Goal: Communication & Community: Answer question/provide support

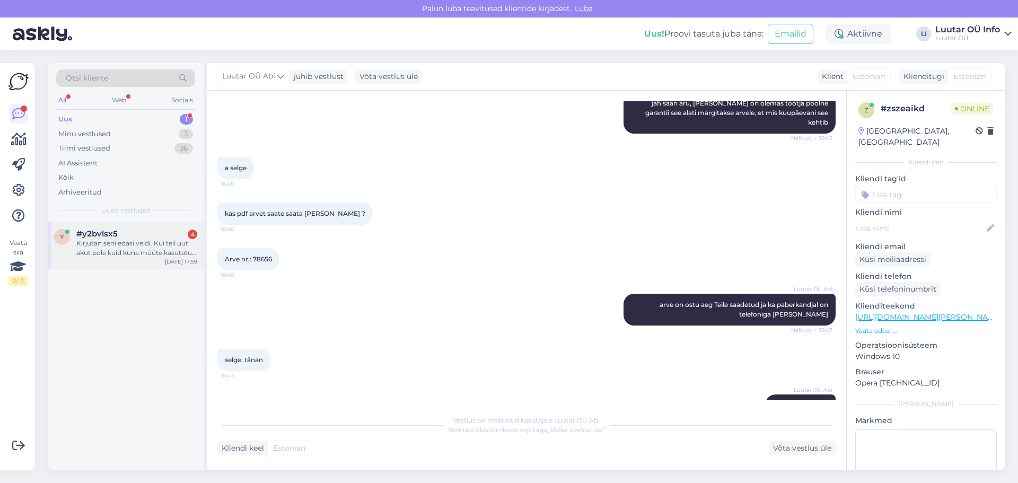
click at [108, 249] on div "Kirjutan seni edasi veidi. Kui teil uut akut pole kuid kuna müüte kasutatud arv…" at bounding box center [136, 247] width 121 height 19
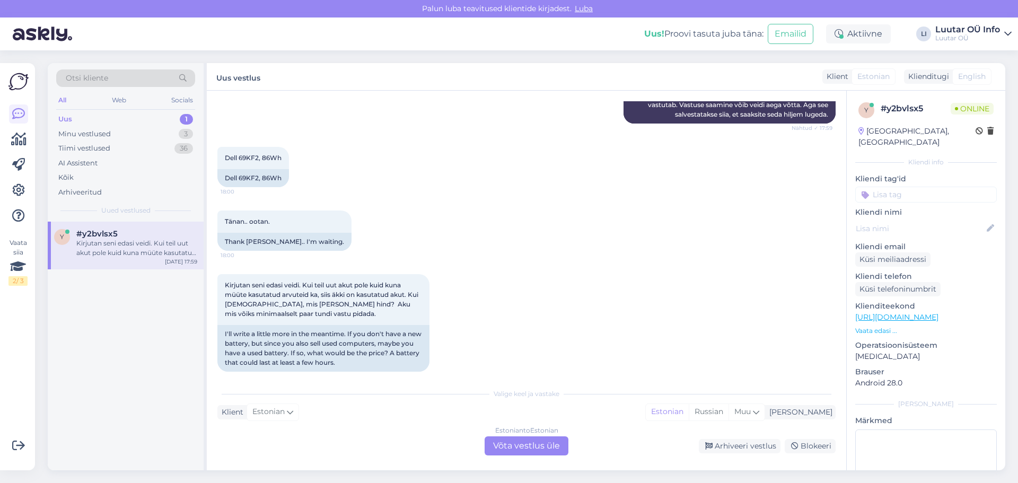
scroll to position [295, 0]
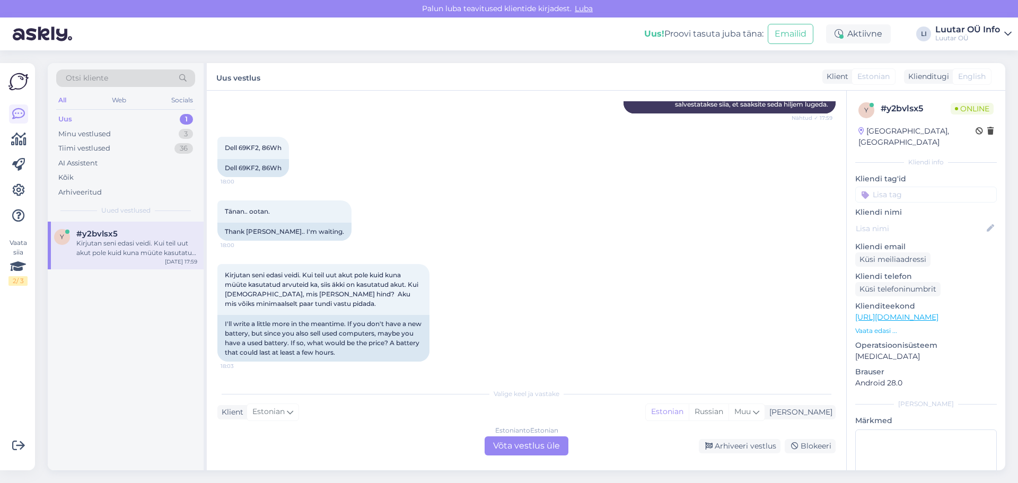
click at [532, 446] on div "Estonian to Estonian Võta vestlus üle" at bounding box center [526, 445] width 84 height 19
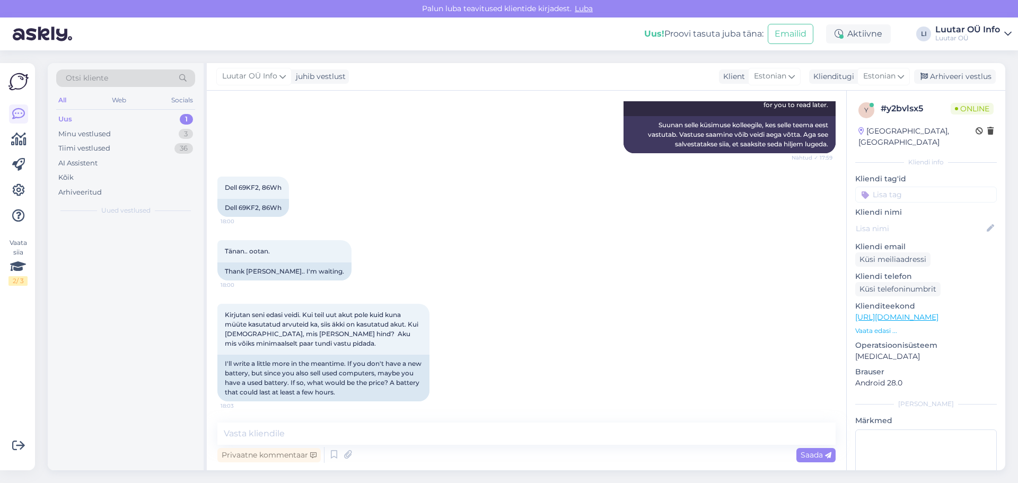
scroll to position [255, 0]
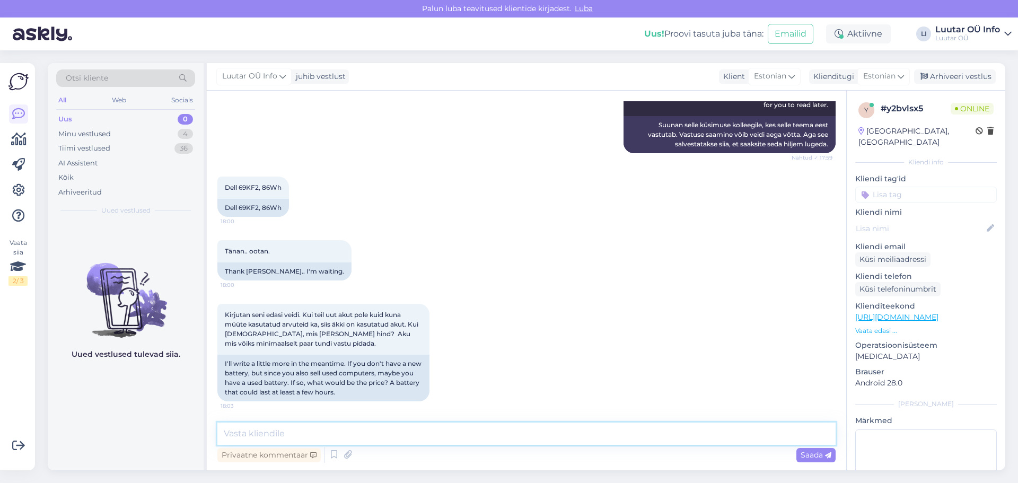
click at [472, 434] on textarea at bounding box center [526, 433] width 618 height 22
type textarea "'"
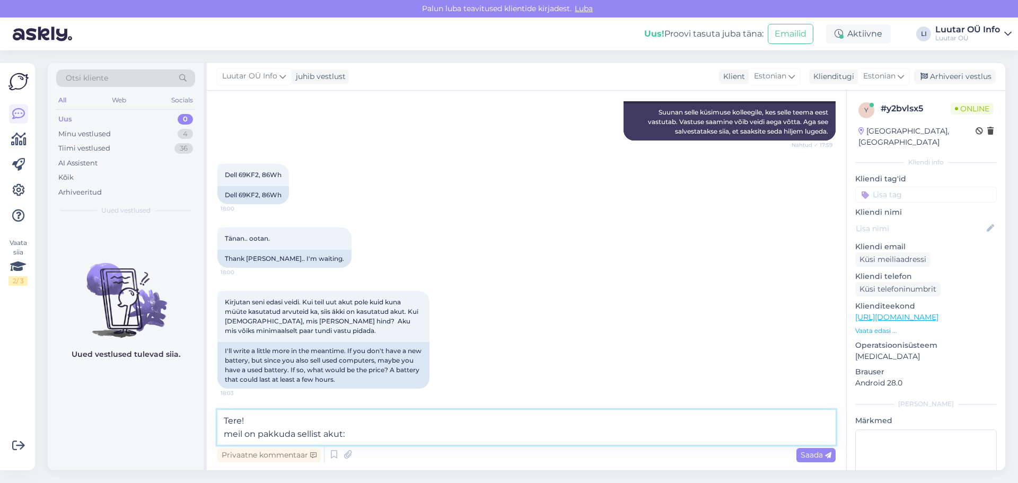
paste textarea "[URL][DOMAIN_NAME]"
type textarea "Tere! meil on pakkuda sellist akut: [URL][DOMAIN_NAME]"
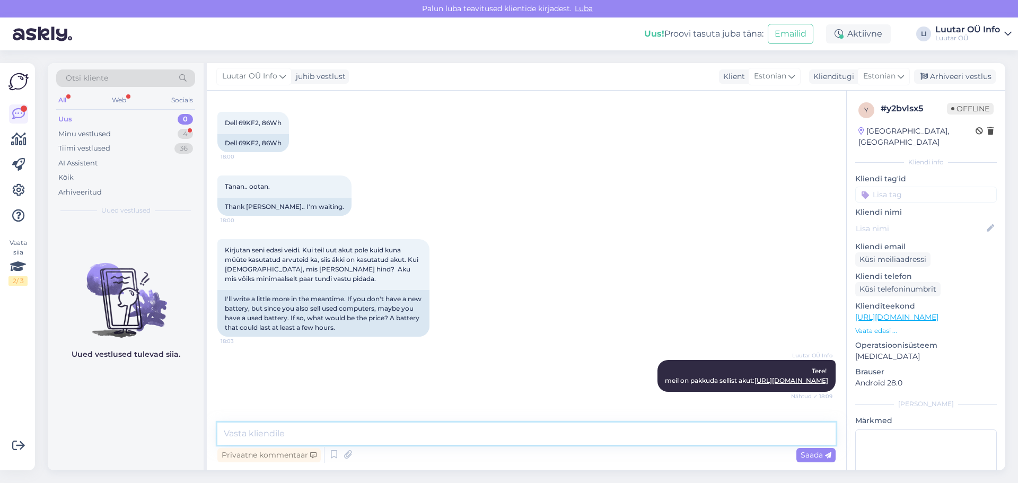
scroll to position [366, 0]
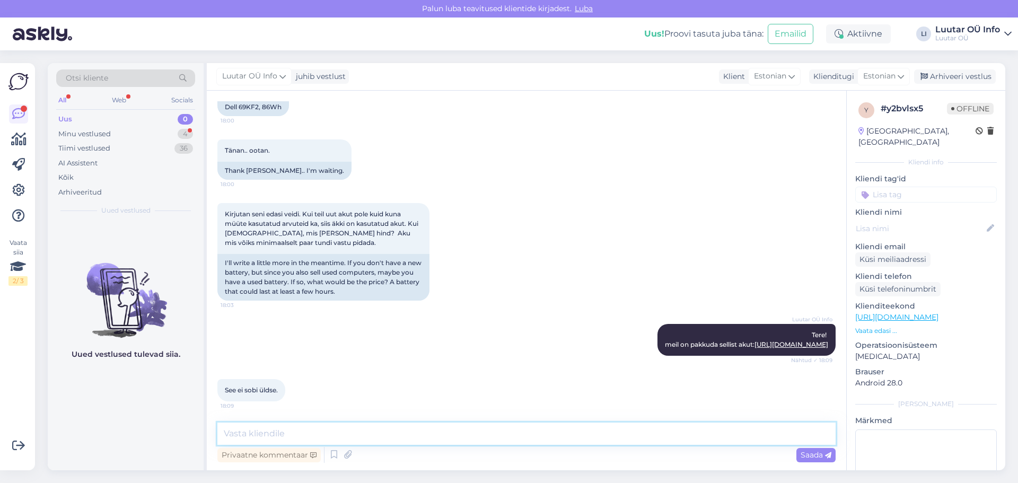
click at [299, 425] on textarea at bounding box center [526, 433] width 618 height 22
type textarea "Kahjuks muud akut ei ole hetkel pakkuda"
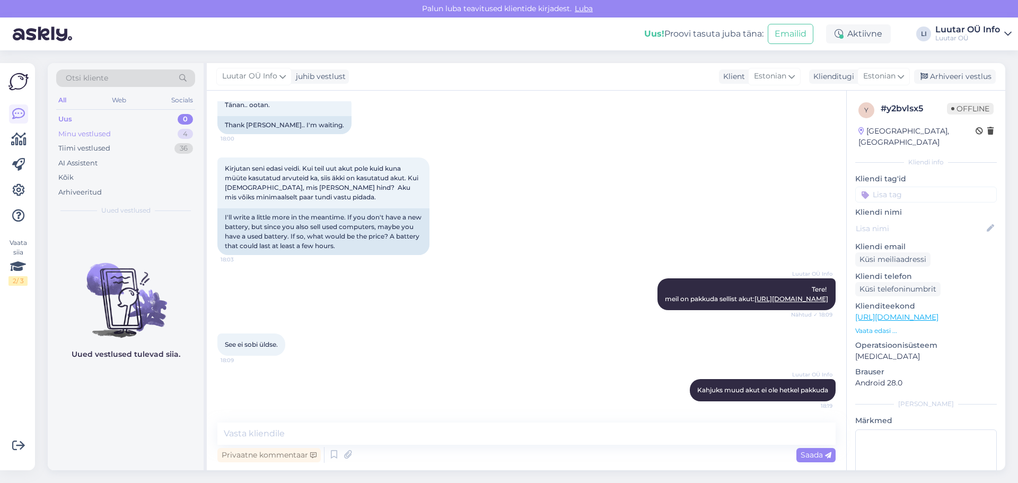
click at [84, 138] on div "Minu vestlused" at bounding box center [84, 134] width 52 height 11
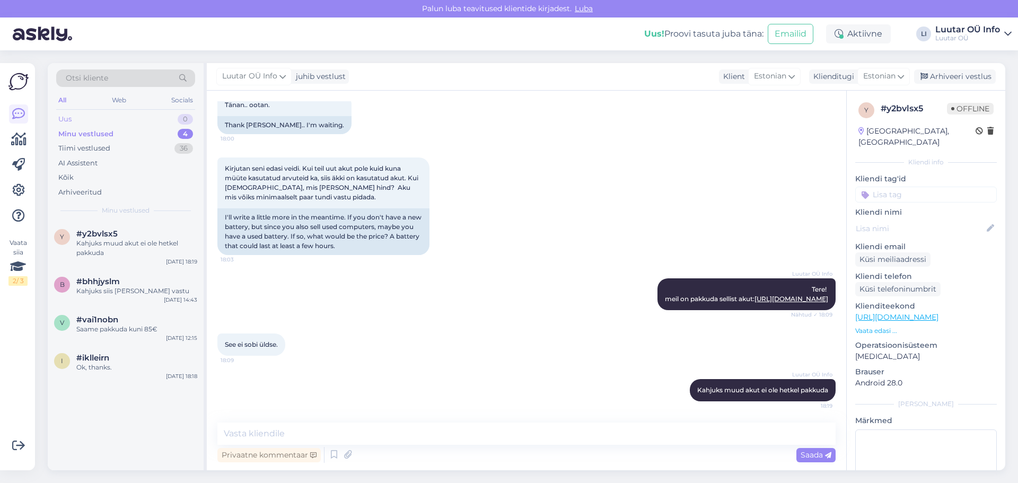
click at [80, 120] on div "Uus 0" at bounding box center [125, 119] width 139 height 15
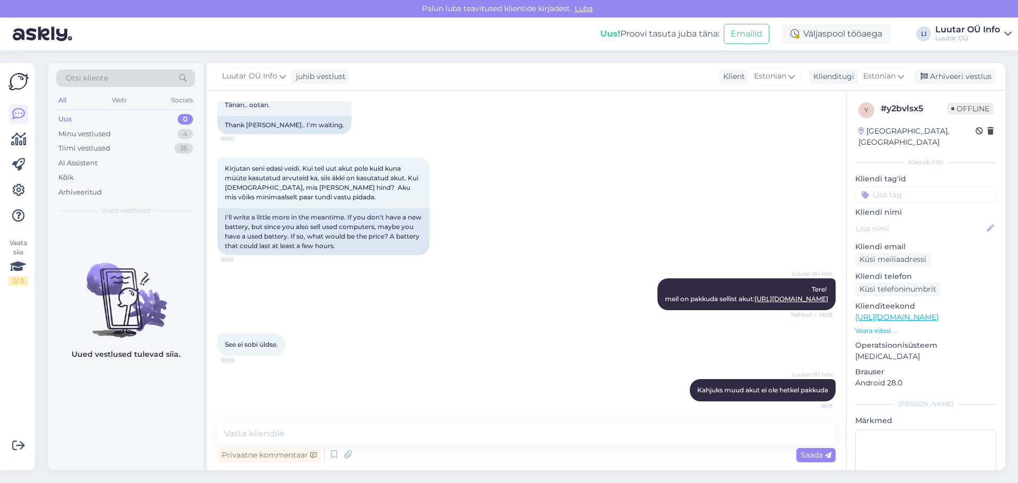
click at [775, 155] on div "Kirjutan seni edasi veidi. Kui teil uut akut pole kuid kuna müüte kasutatud arv…" at bounding box center [526, 206] width 618 height 121
